Goal: Navigation & Orientation: Find specific page/section

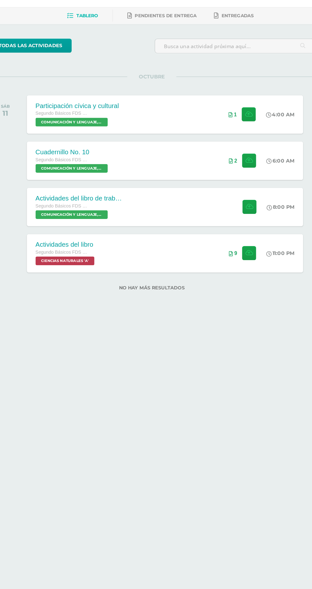
click at [206, 318] on html "Mis cursos Archivos Cerrar panel CIENCIAS NATURALES Segundo Básicos FDS Sábado …" at bounding box center [156, 159] width 312 height 318
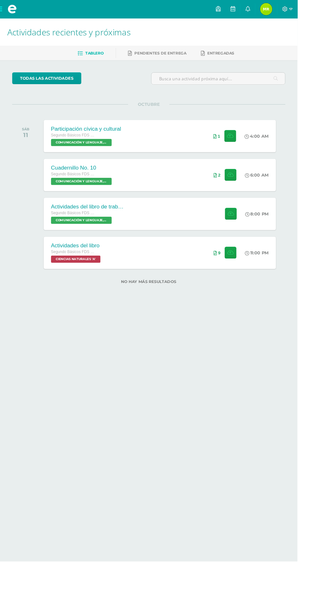
click at [287, 9] on span "María Alejandra Mi Perfil" at bounding box center [279, 9] width 15 height 13
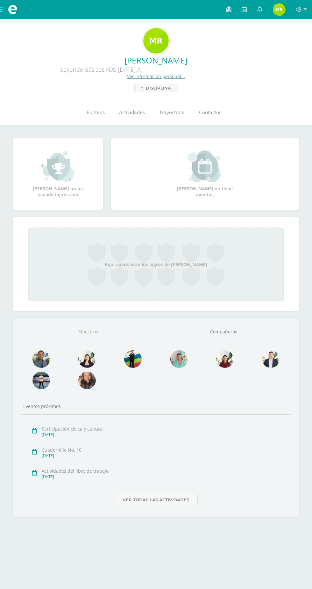
click at [278, 363] on img at bounding box center [271, 359] width 18 height 18
click at [133, 357] on img at bounding box center [133, 359] width 18 height 18
click at [34, 361] on img at bounding box center [42, 359] width 18 height 18
